Goal: Information Seeking & Learning: Learn about a topic

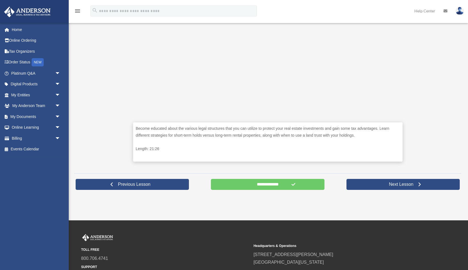
scroll to position [189, 0]
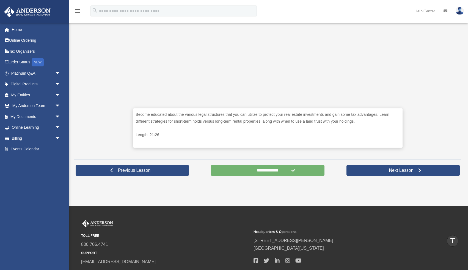
click at [275, 169] on input "**********" at bounding box center [267, 170] width 113 height 11
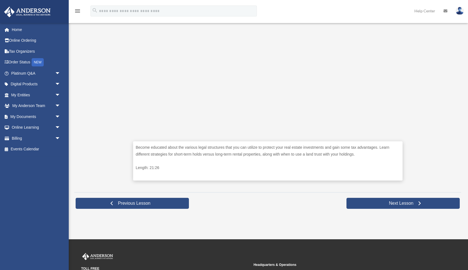
scroll to position [160, 0]
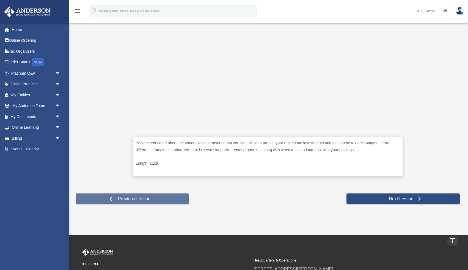
click at [109, 198] on span at bounding box center [111, 199] width 4 height 4
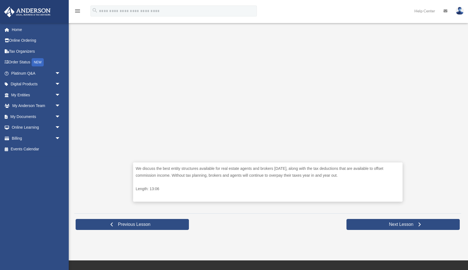
scroll to position [145, 0]
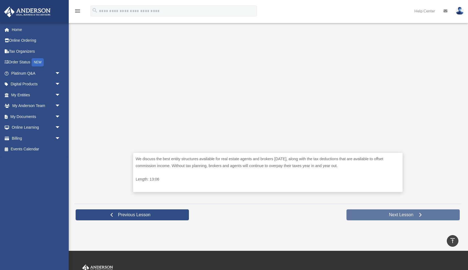
click at [370, 215] on link "Next Lesson" at bounding box center [402, 215] width 113 height 11
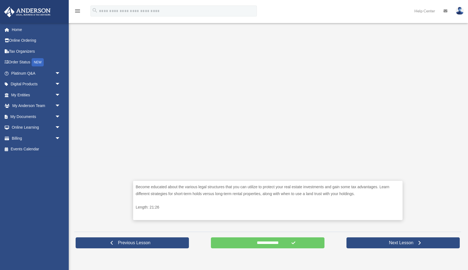
scroll to position [117, 0]
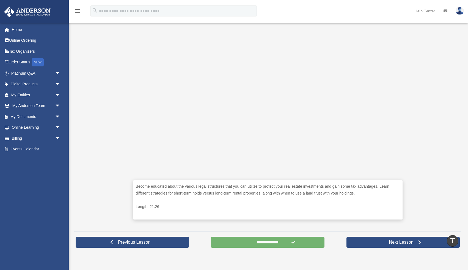
click at [260, 243] on input "**********" at bounding box center [267, 242] width 113 height 11
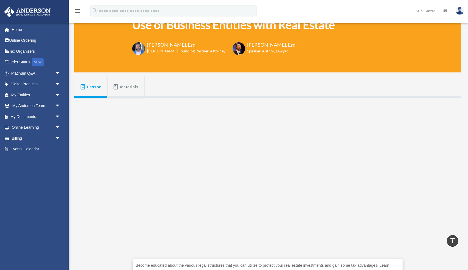
scroll to position [21, 0]
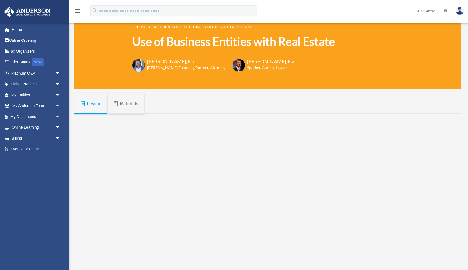
click at [123, 108] on span "Materials" at bounding box center [129, 104] width 18 height 10
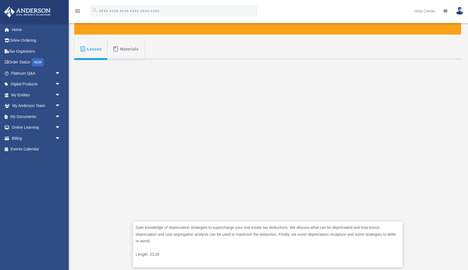
scroll to position [76, 0]
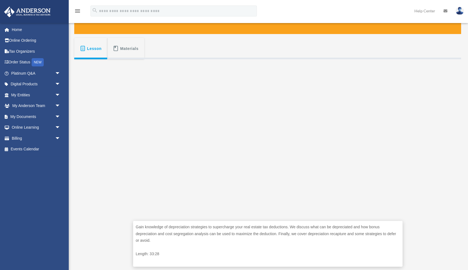
click at [120, 53] on span "Materials" at bounding box center [129, 49] width 18 height 10
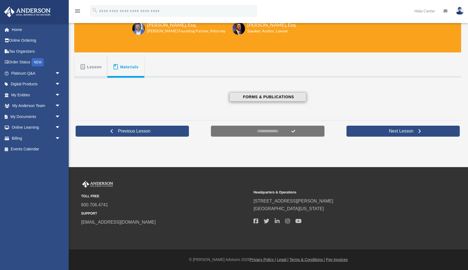
click at [237, 97] on button "FORMS & PUBLICATIONS" at bounding box center [267, 96] width 77 height 9
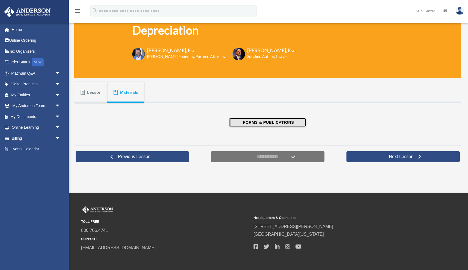
scroll to position [0, 0]
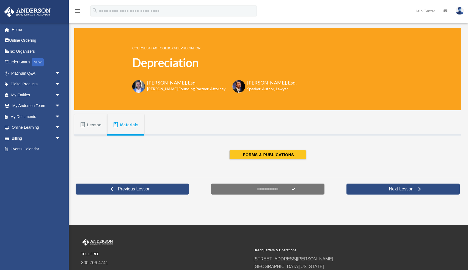
click at [90, 131] on button "Lesson" at bounding box center [90, 124] width 33 height 21
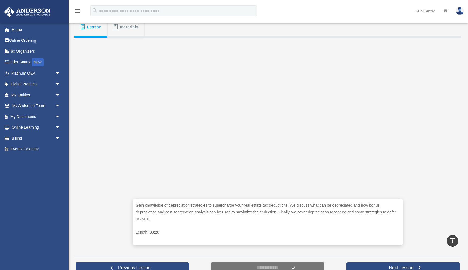
scroll to position [88, 0]
